Goal: Task Accomplishment & Management: Manage account settings

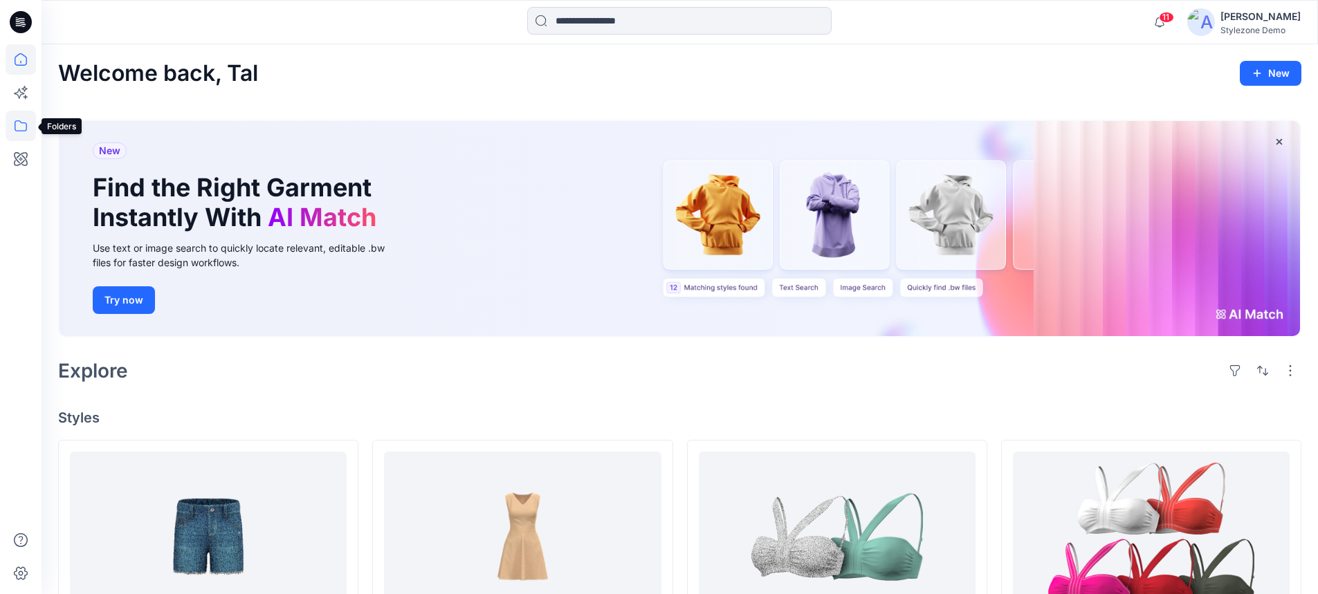
click at [17, 125] on icon at bounding box center [21, 126] width 30 height 30
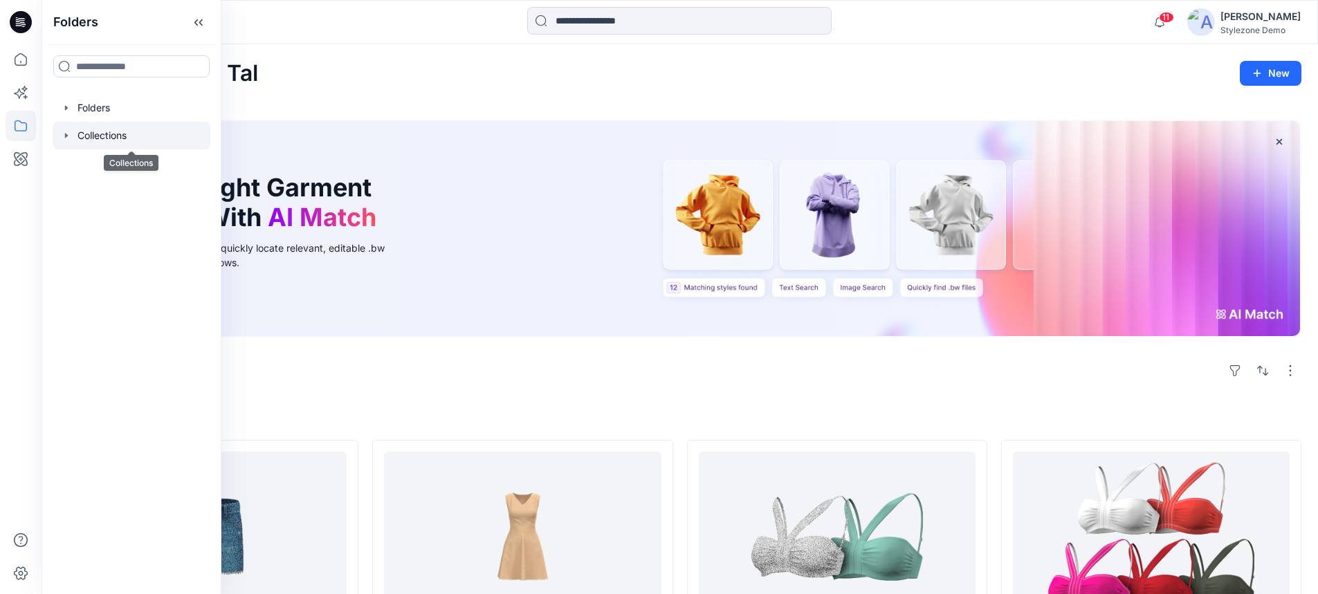
click at [91, 139] on div at bounding box center [132, 136] width 158 height 28
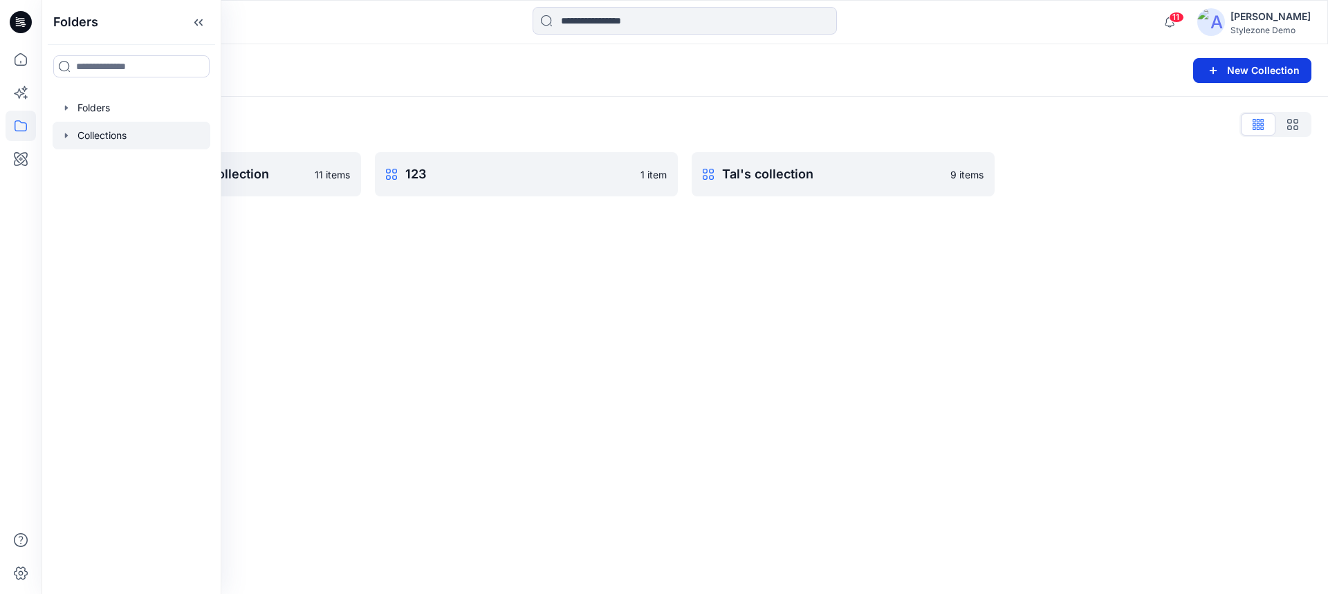
click at [1213, 77] on icon "button" at bounding box center [1213, 70] width 17 height 17
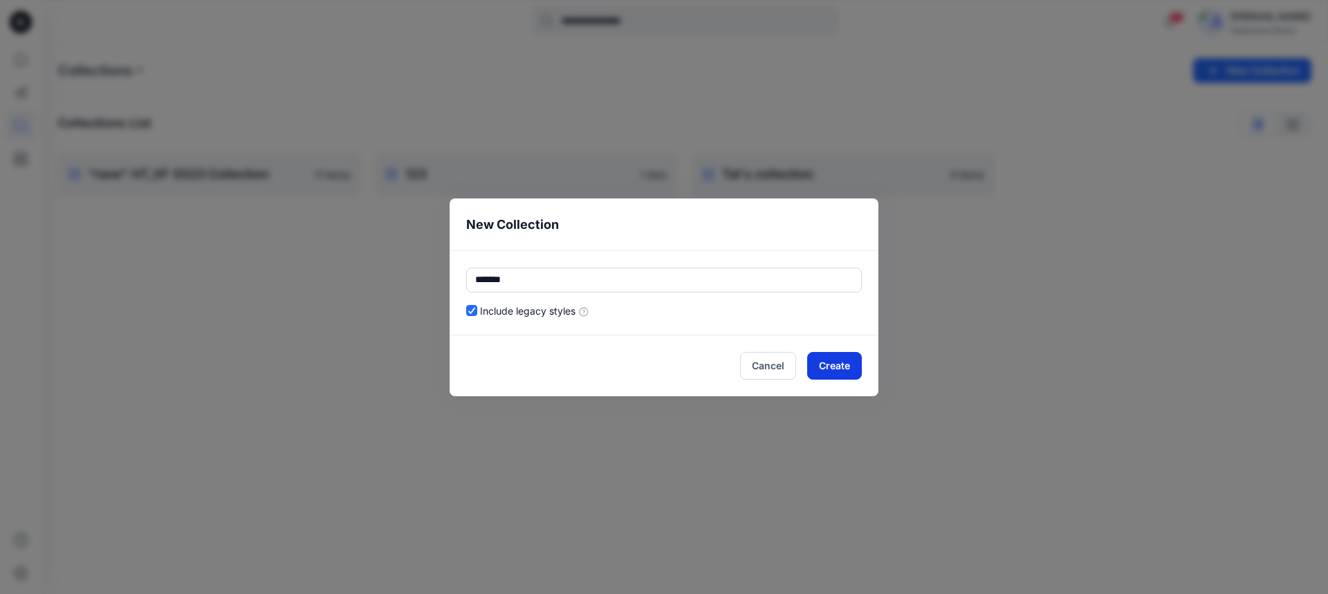
type input "*******"
click at [847, 367] on button "Create" at bounding box center [834, 366] width 55 height 28
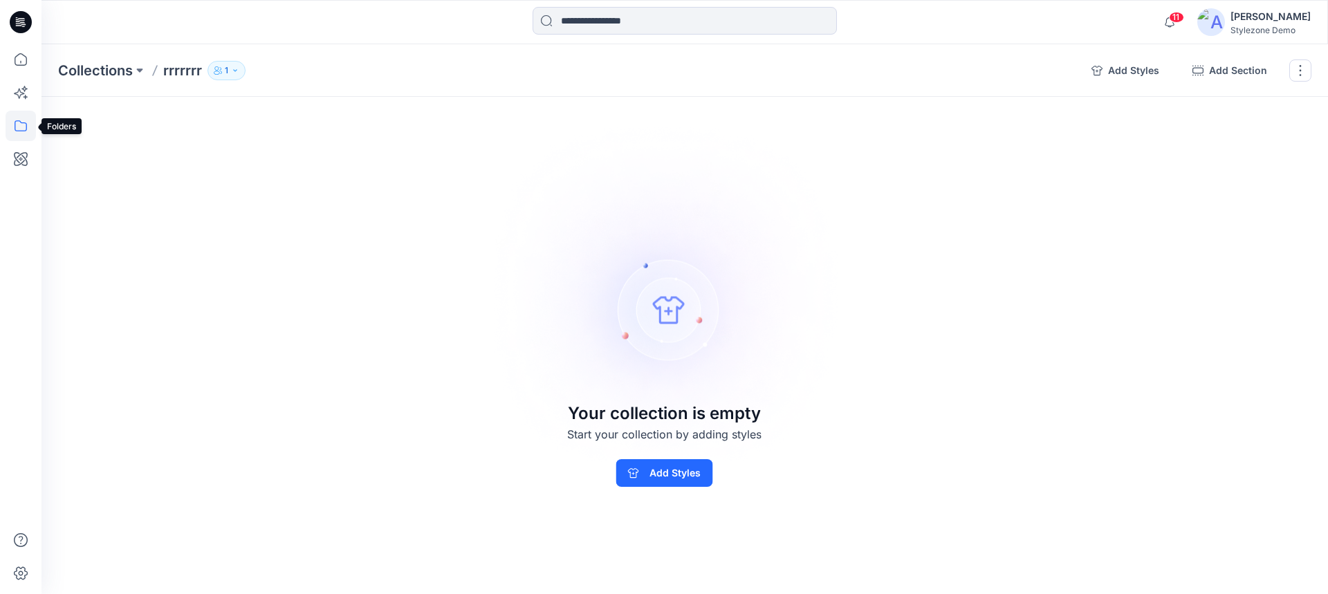
click at [19, 125] on icon at bounding box center [21, 126] width 30 height 30
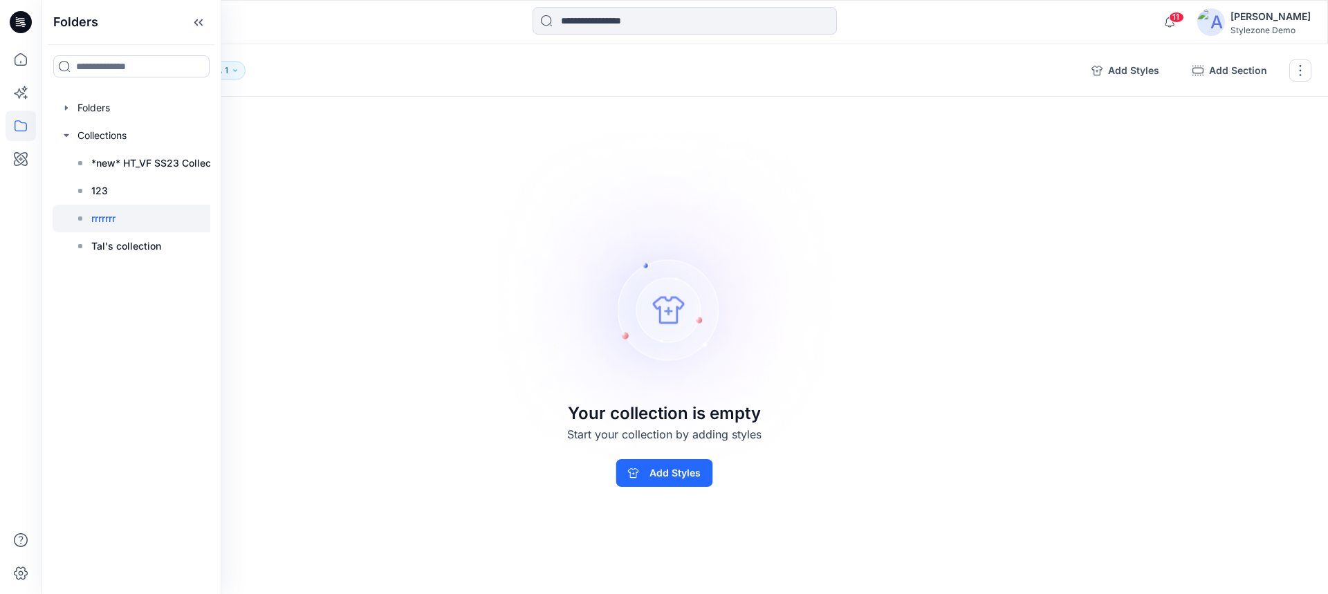
click at [109, 218] on p "rrrrrrr" at bounding box center [103, 218] width 24 height 17
click at [1300, 66] on button "button" at bounding box center [1300, 70] width 22 height 22
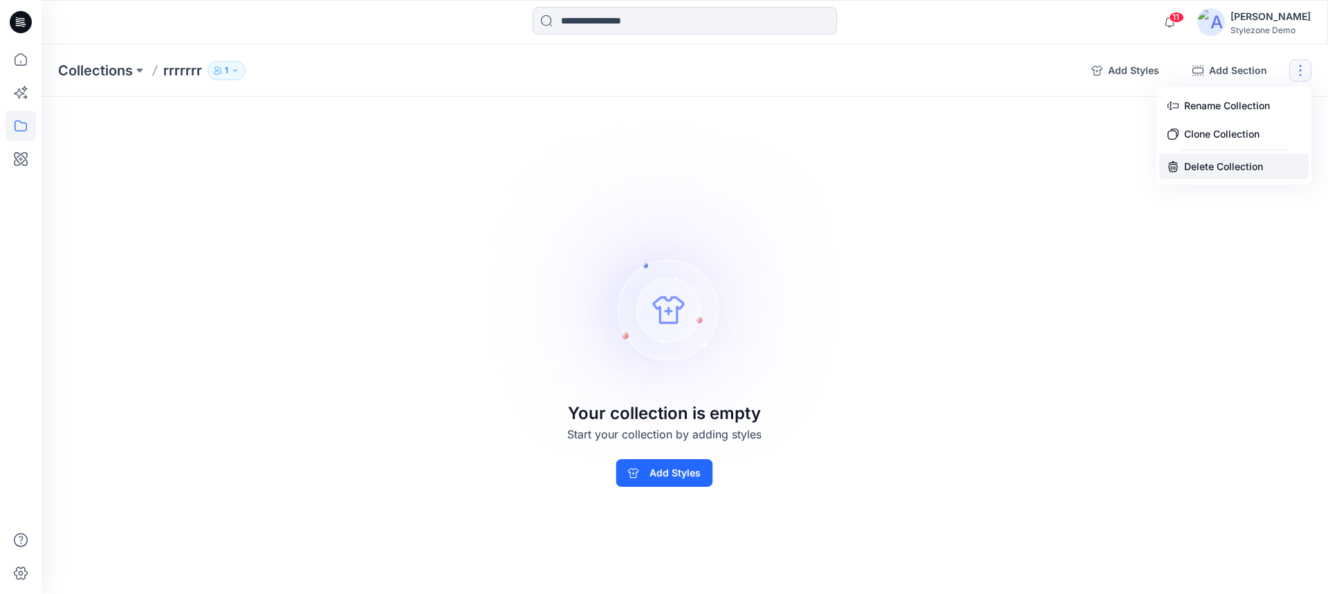
click at [1178, 172] on icon "button" at bounding box center [1173, 166] width 11 height 11
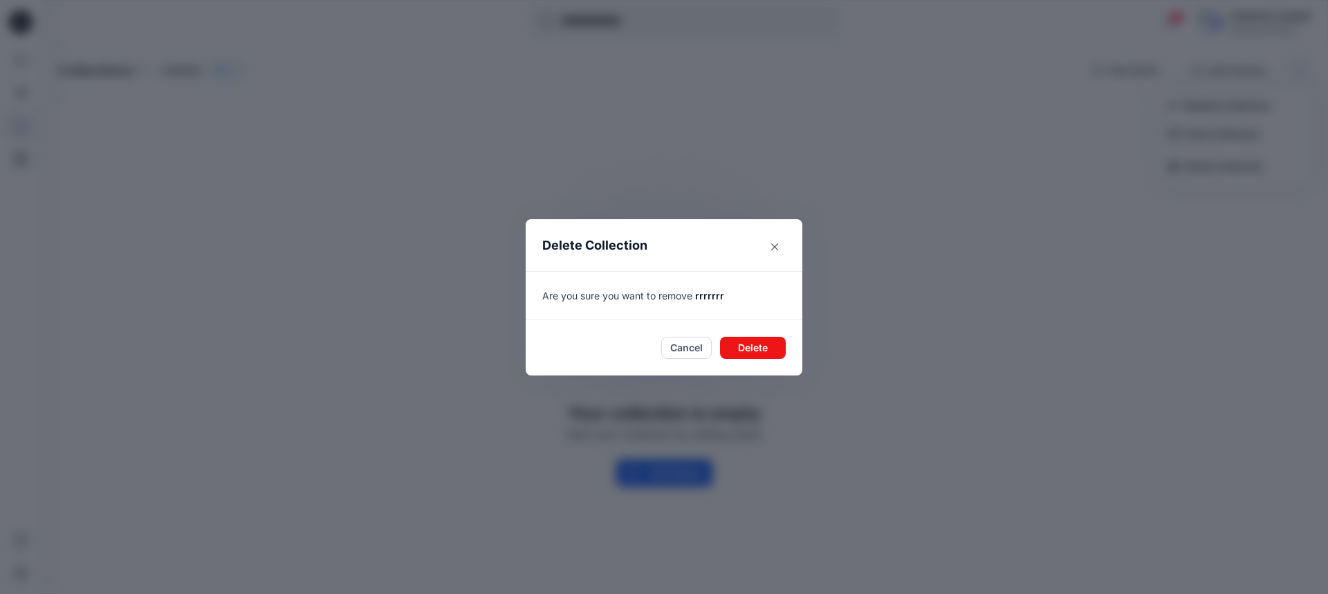
click at [753, 355] on button "Delete" at bounding box center [753, 348] width 66 height 22
